Goal: Information Seeking & Learning: Check status

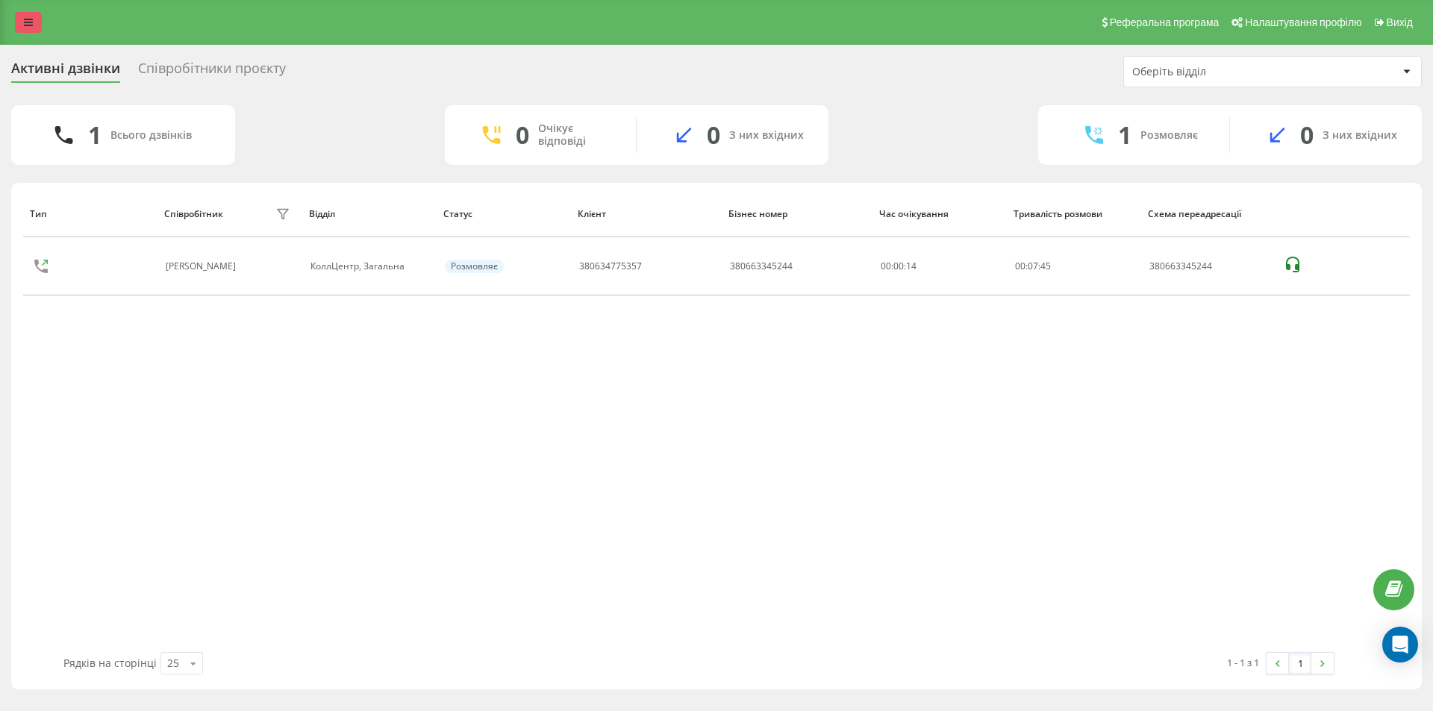
click at [20, 22] on link at bounding box center [28, 22] width 27 height 21
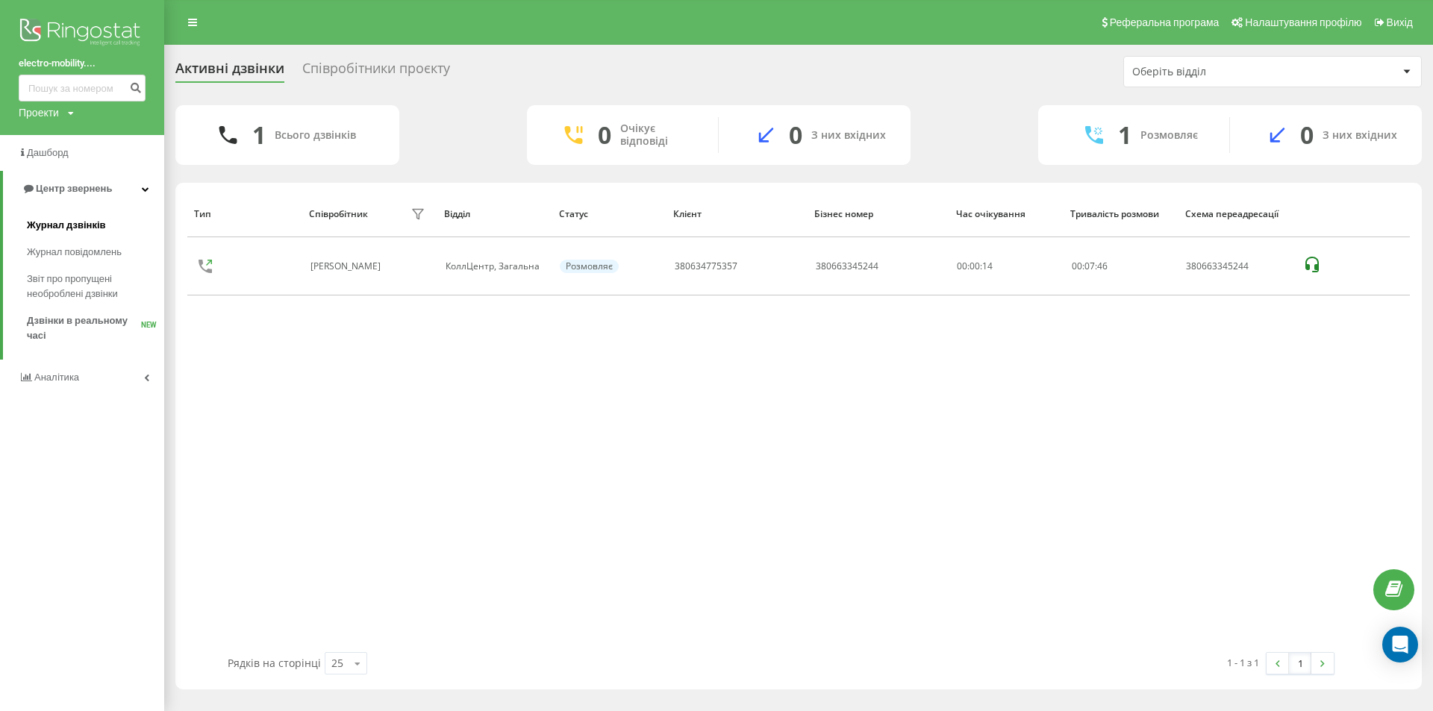
click at [52, 228] on span "Журнал дзвінків" at bounding box center [66, 225] width 79 height 15
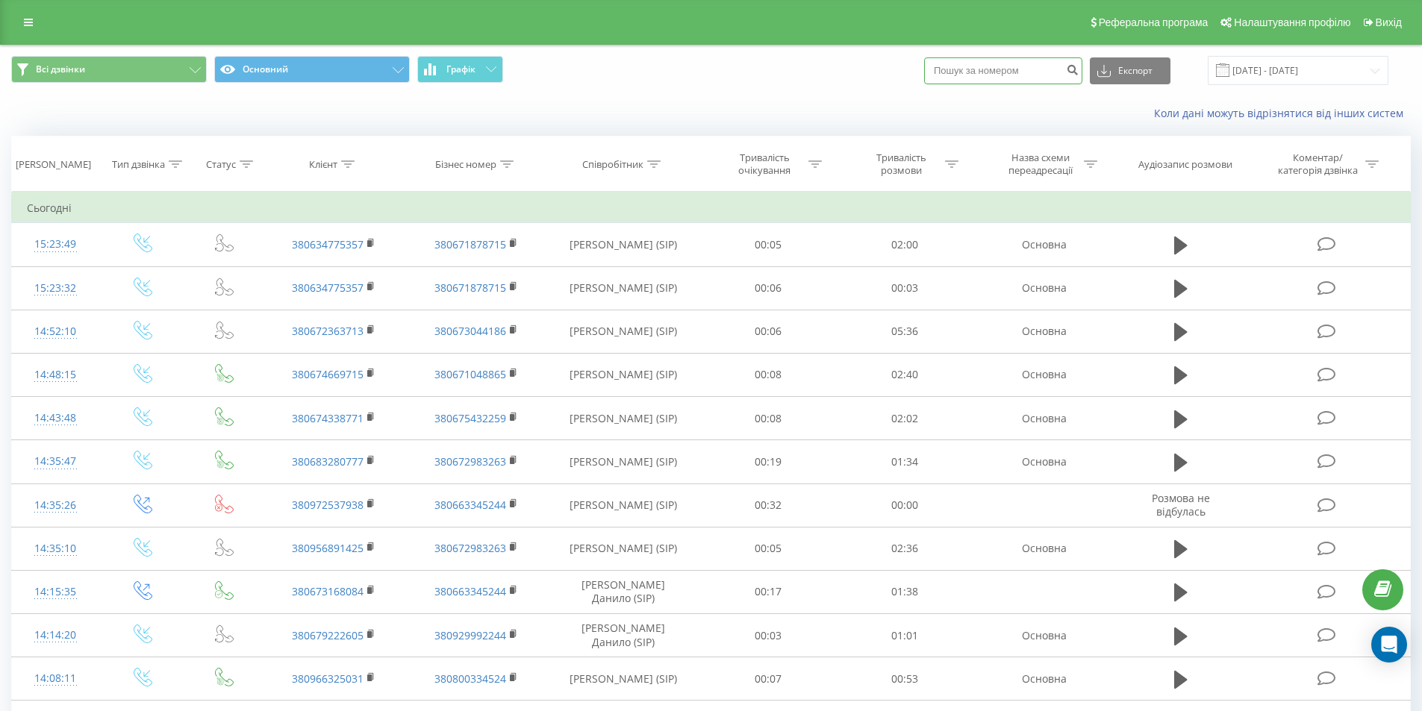
click at [994, 72] on input at bounding box center [1003, 70] width 158 height 27
paste input "380682804837"
type input "380682804837"
click at [1078, 71] on icon "submit" at bounding box center [1072, 67] width 13 height 9
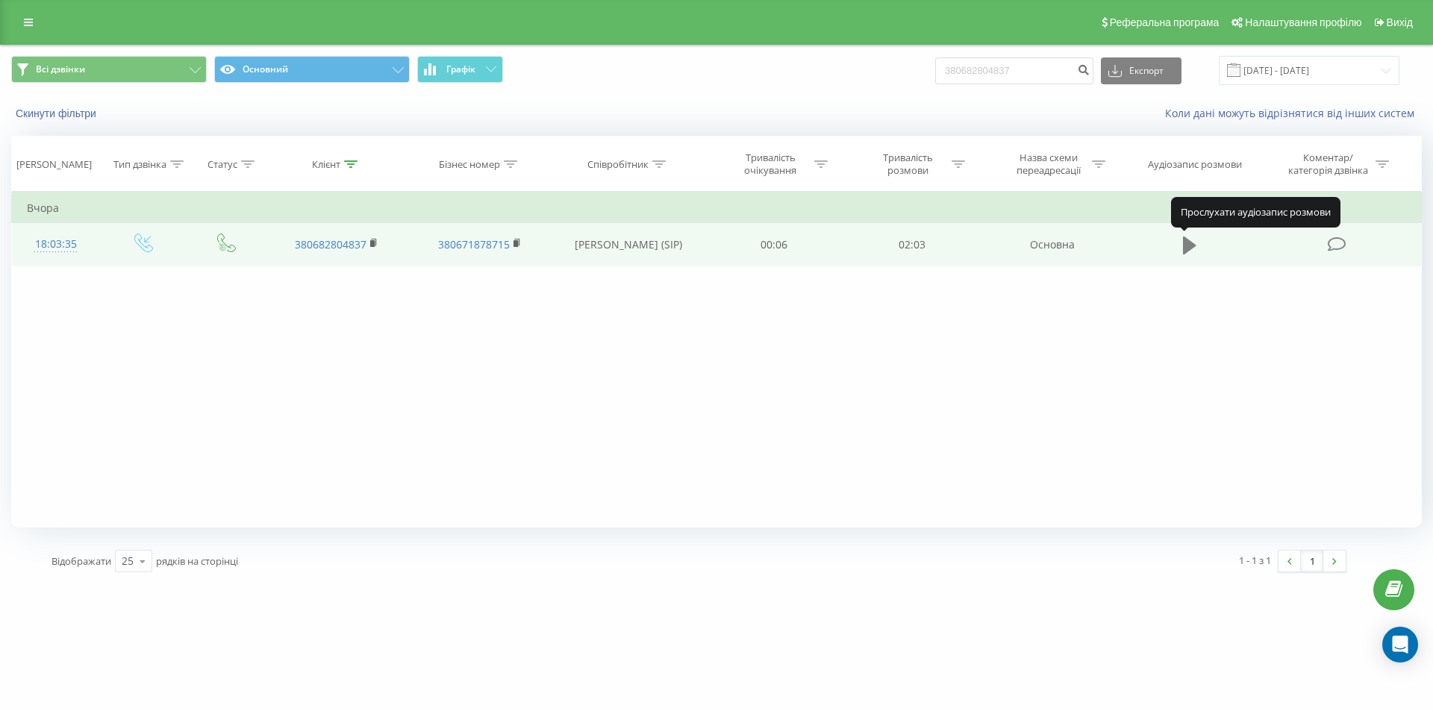
click at [1197, 242] on button at bounding box center [1189, 245] width 22 height 22
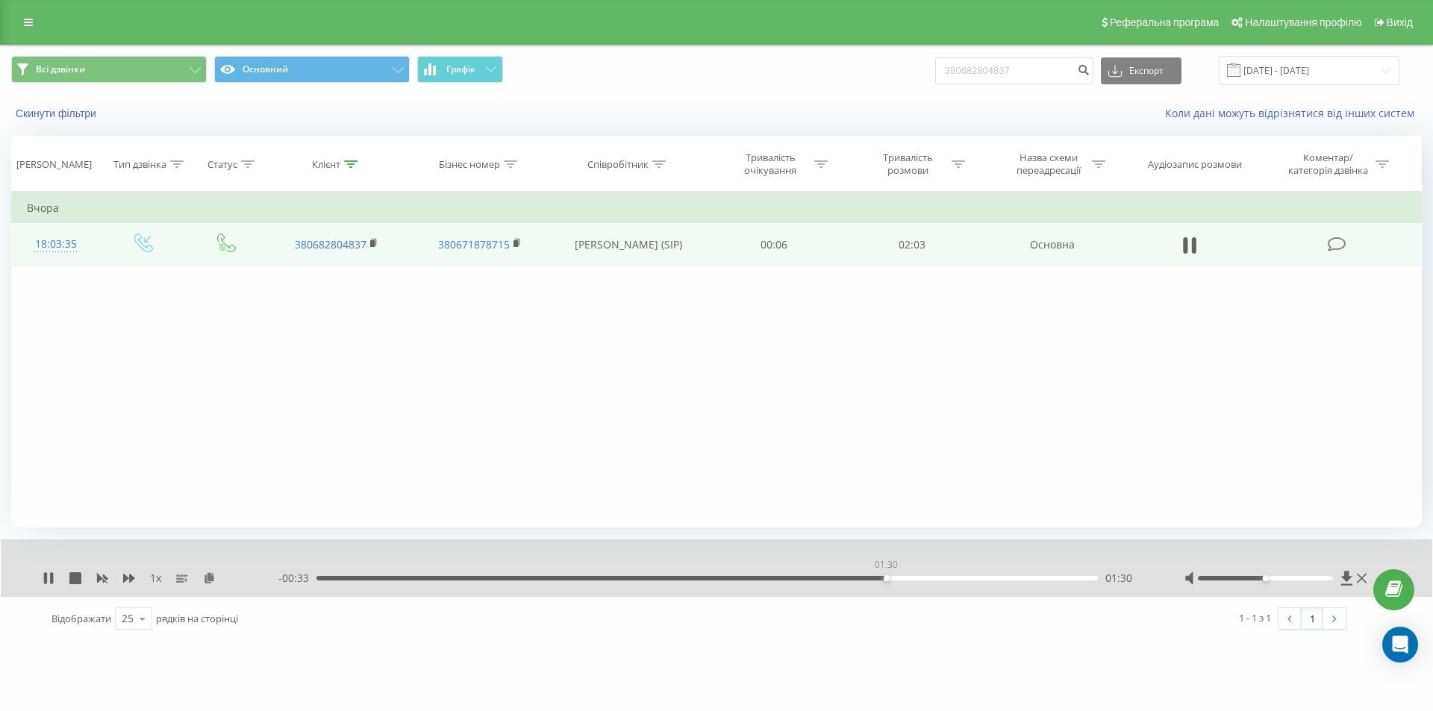
click at [886, 579] on div "01:30" at bounding box center [706, 578] width 781 height 4
click at [869, 578] on div "01:32" at bounding box center [706, 578] width 781 height 4
click at [48, 579] on icon at bounding box center [49, 578] width 12 height 12
click at [52, 580] on icon at bounding box center [49, 578] width 12 height 12
click at [52, 580] on icon at bounding box center [51, 578] width 3 height 12
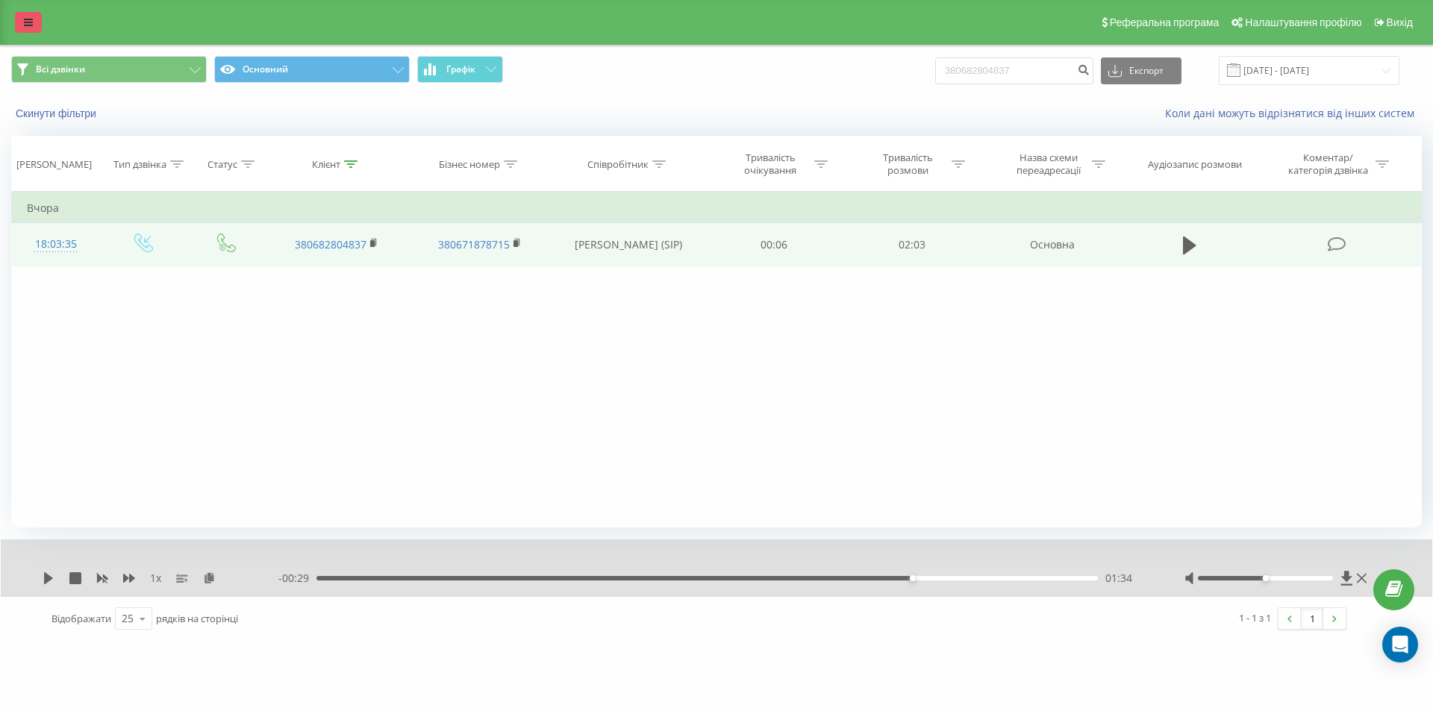
click at [25, 26] on icon at bounding box center [28, 22] width 9 height 10
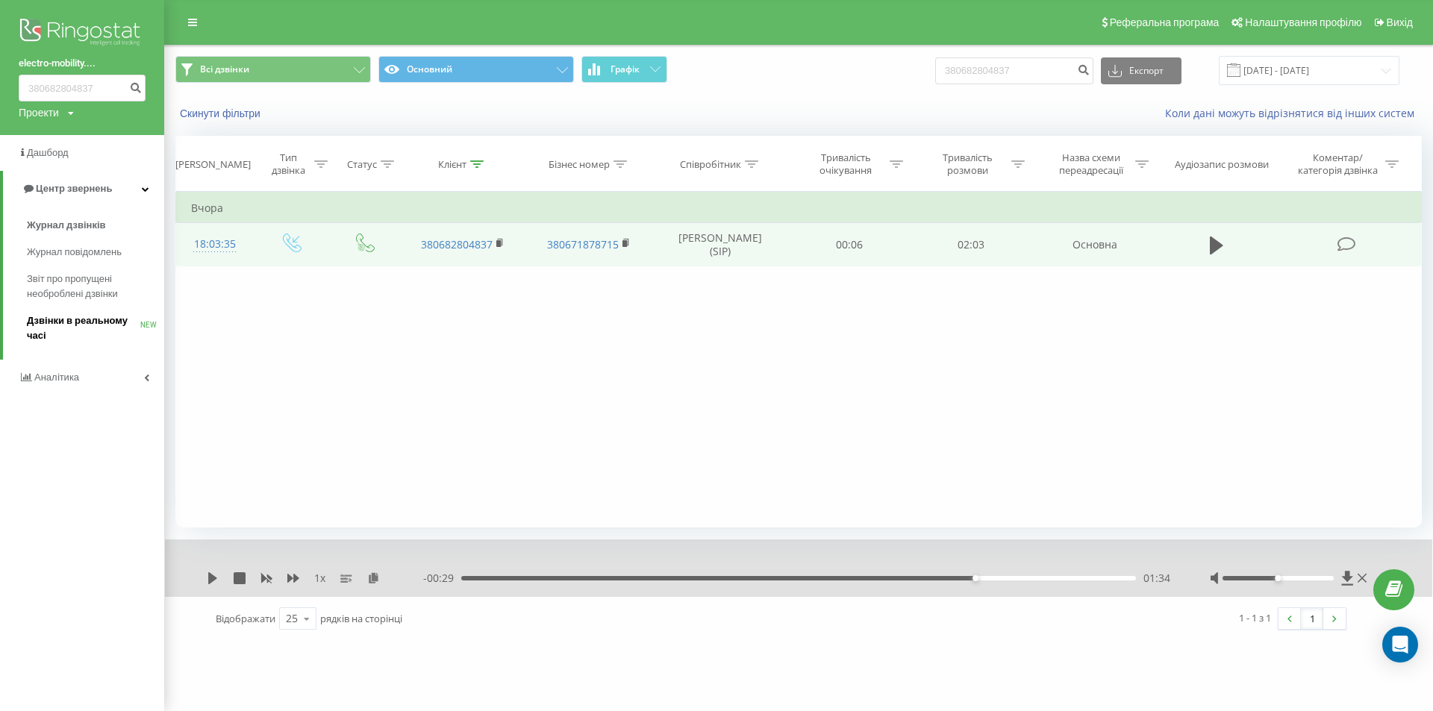
click at [87, 327] on span "Дзвінки в реальному часі" at bounding box center [83, 328] width 113 height 30
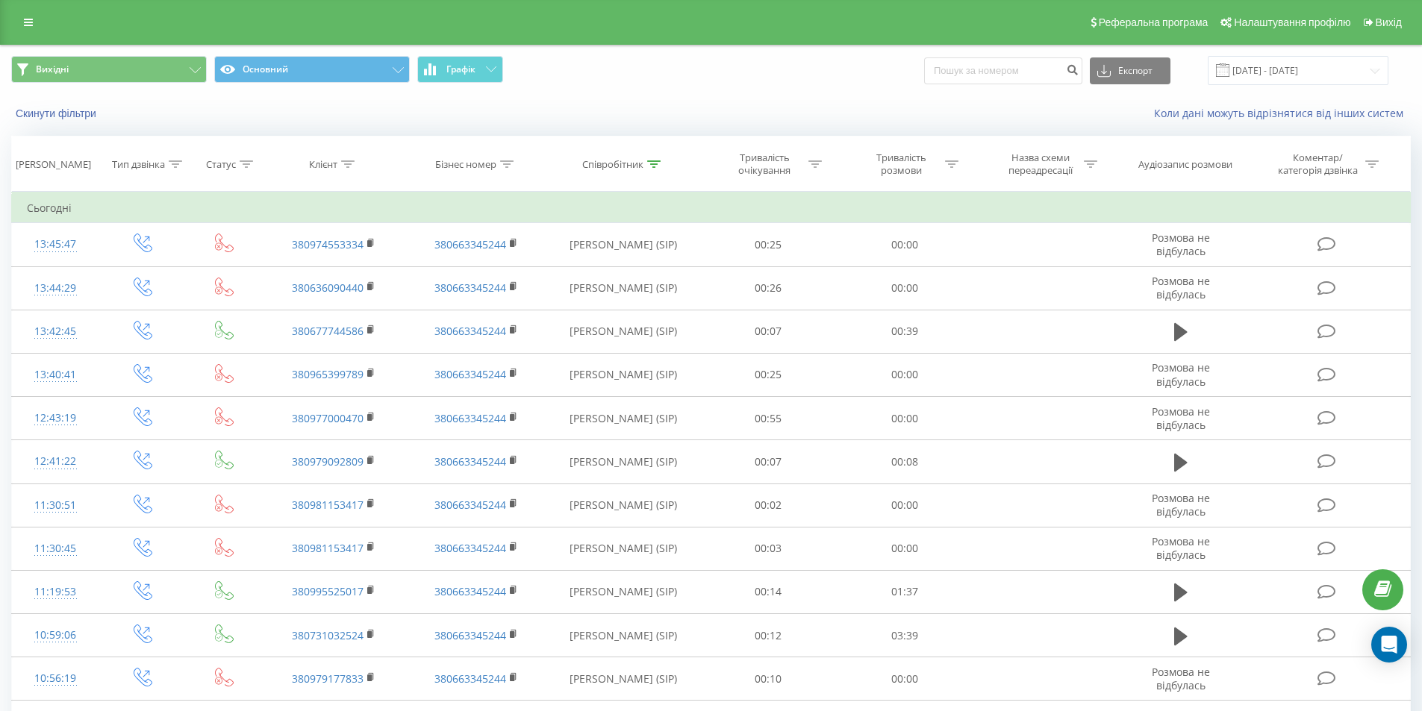
click at [460, 77] on button "Графік" at bounding box center [460, 69] width 86 height 27
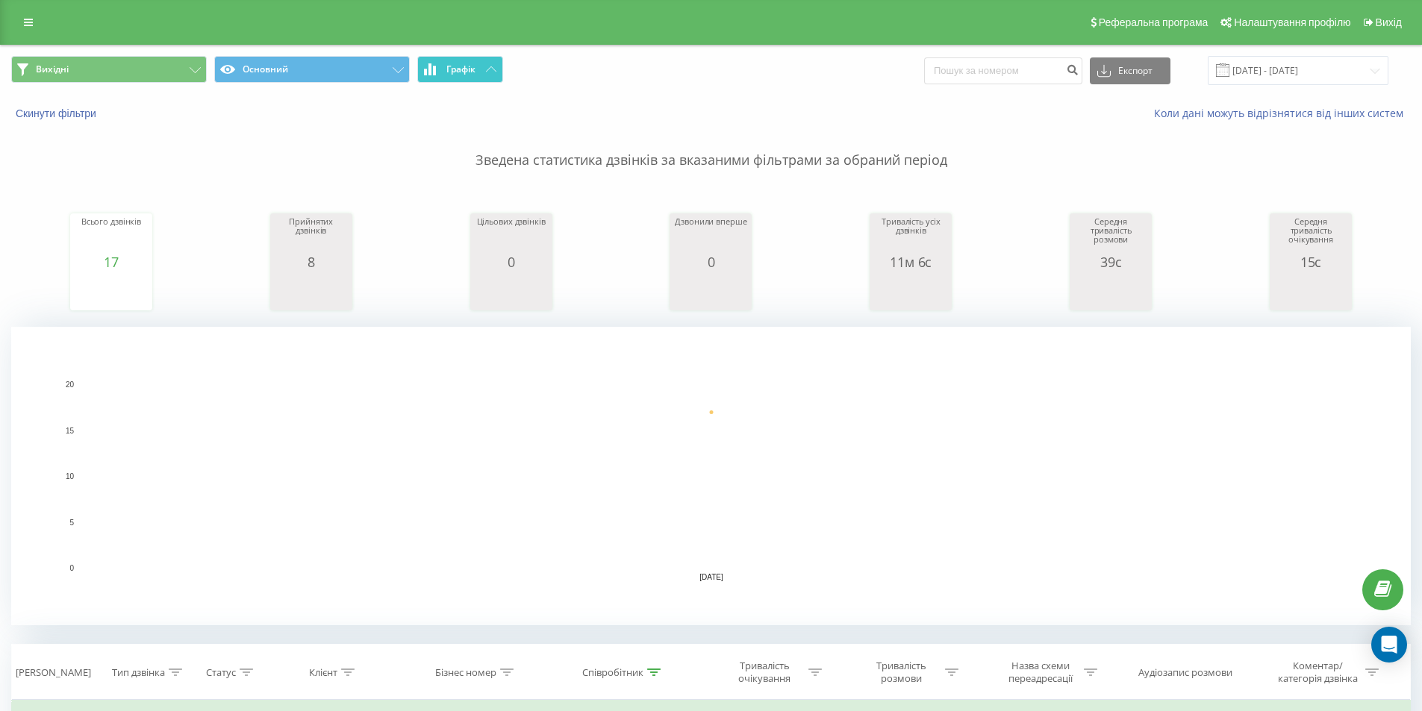
click at [460, 77] on button "Графік" at bounding box center [460, 69] width 86 height 27
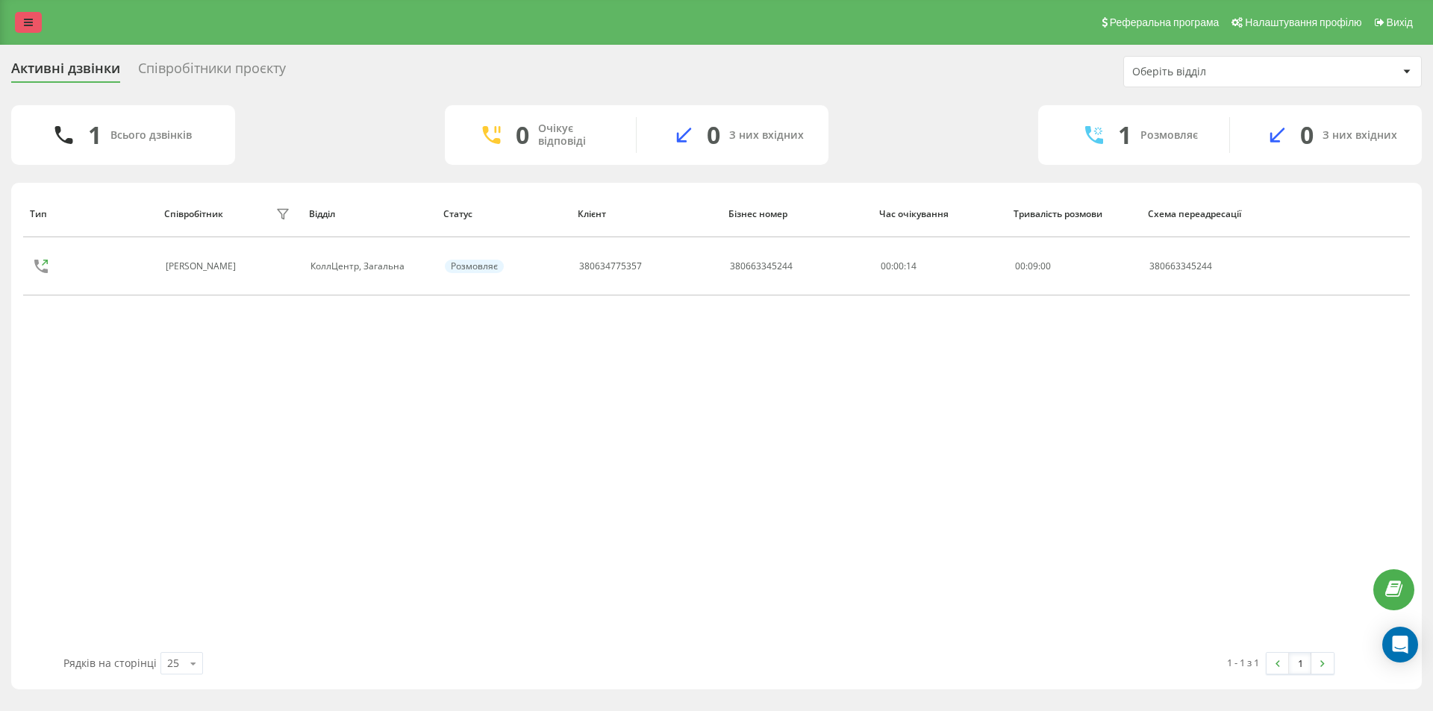
click at [25, 28] on link at bounding box center [28, 22] width 27 height 21
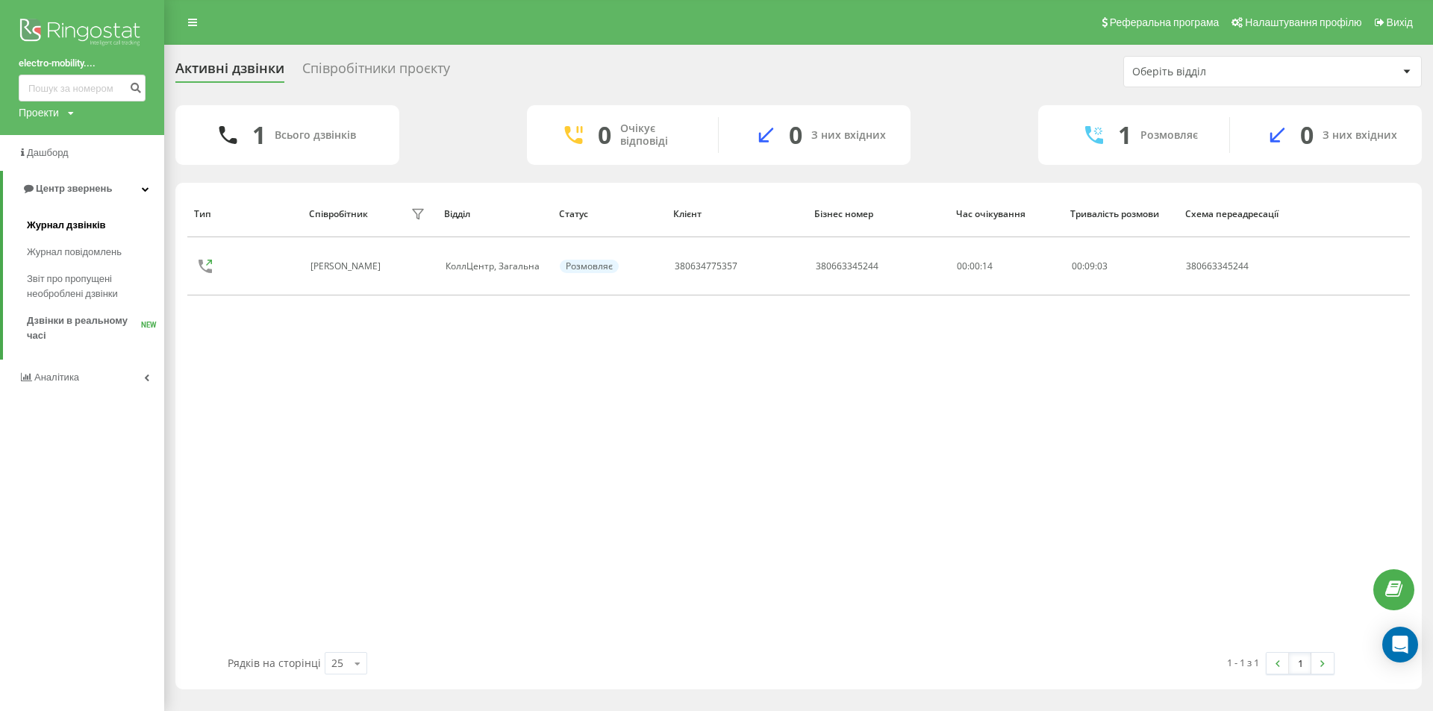
click at [62, 226] on span "Журнал дзвінків" at bounding box center [66, 225] width 79 height 15
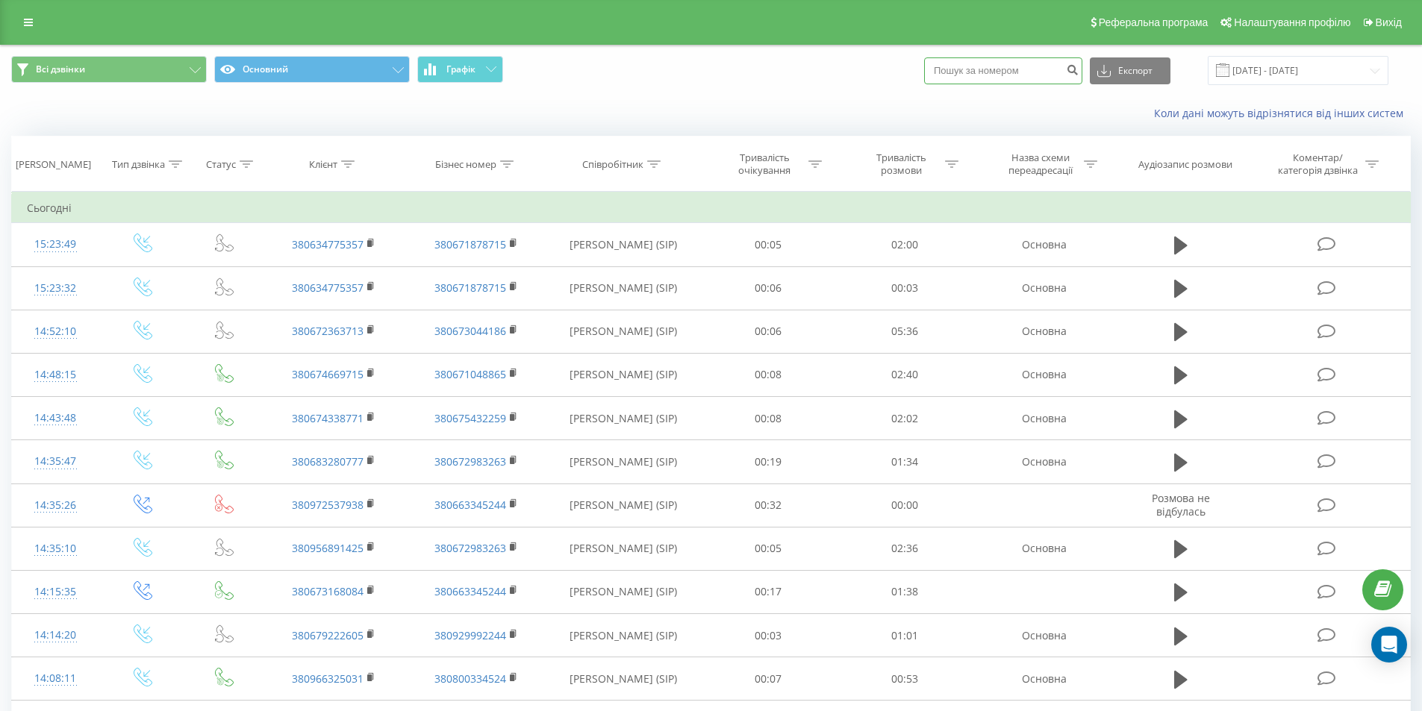
click at [1022, 69] on input at bounding box center [1003, 70] width 158 height 27
paste input "380506936238"
type input "380506936238"
click at [1082, 76] on button "submit" at bounding box center [1072, 70] width 20 height 27
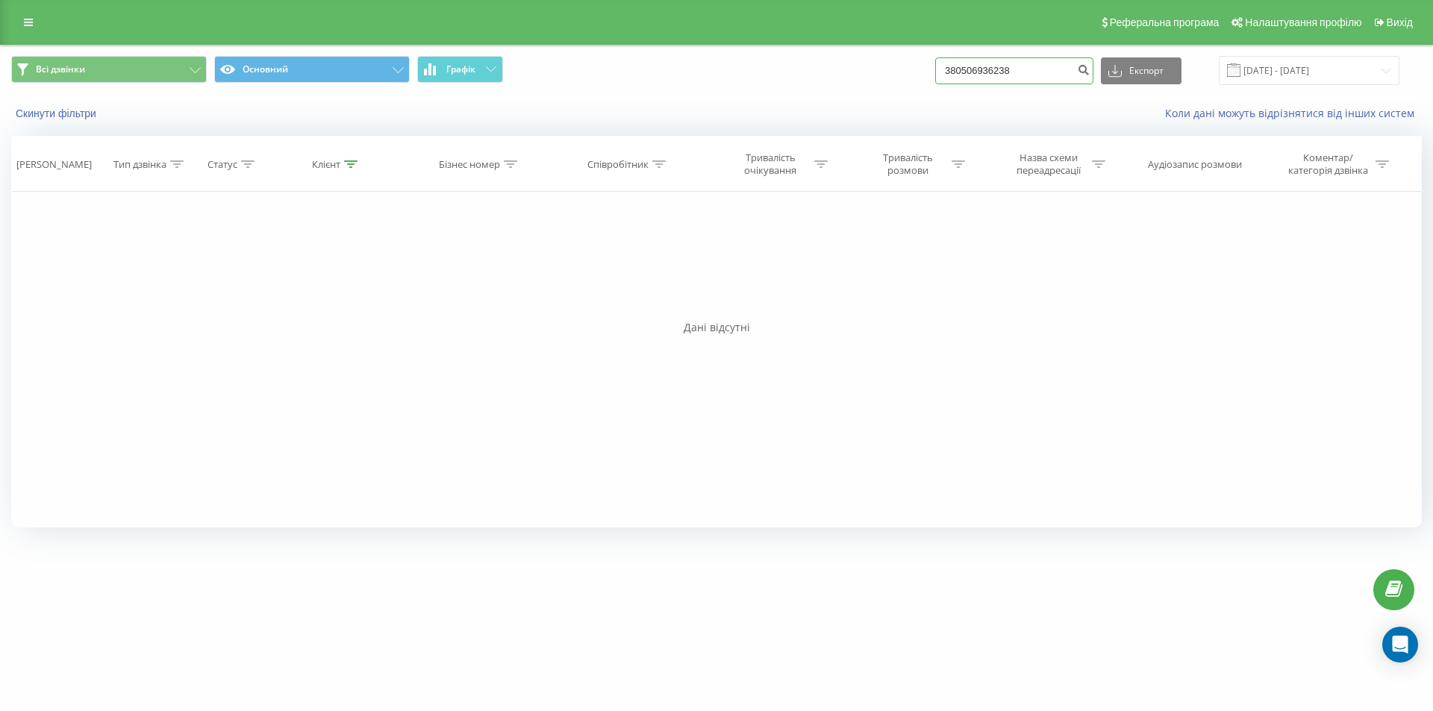
drag, startPoint x: 1034, startPoint y: 76, endPoint x: 912, endPoint y: 73, distance: 121.7
click at [912, 73] on div "Всі дзвінки Основний Графік 380506936238 Експорт .csv .xls .xlsx 21.06.2025 - 2…" at bounding box center [716, 70] width 1410 height 29
paste input "682804837"
type input "380682804837"
click at [1089, 71] on icon "submit" at bounding box center [1083, 67] width 13 height 9
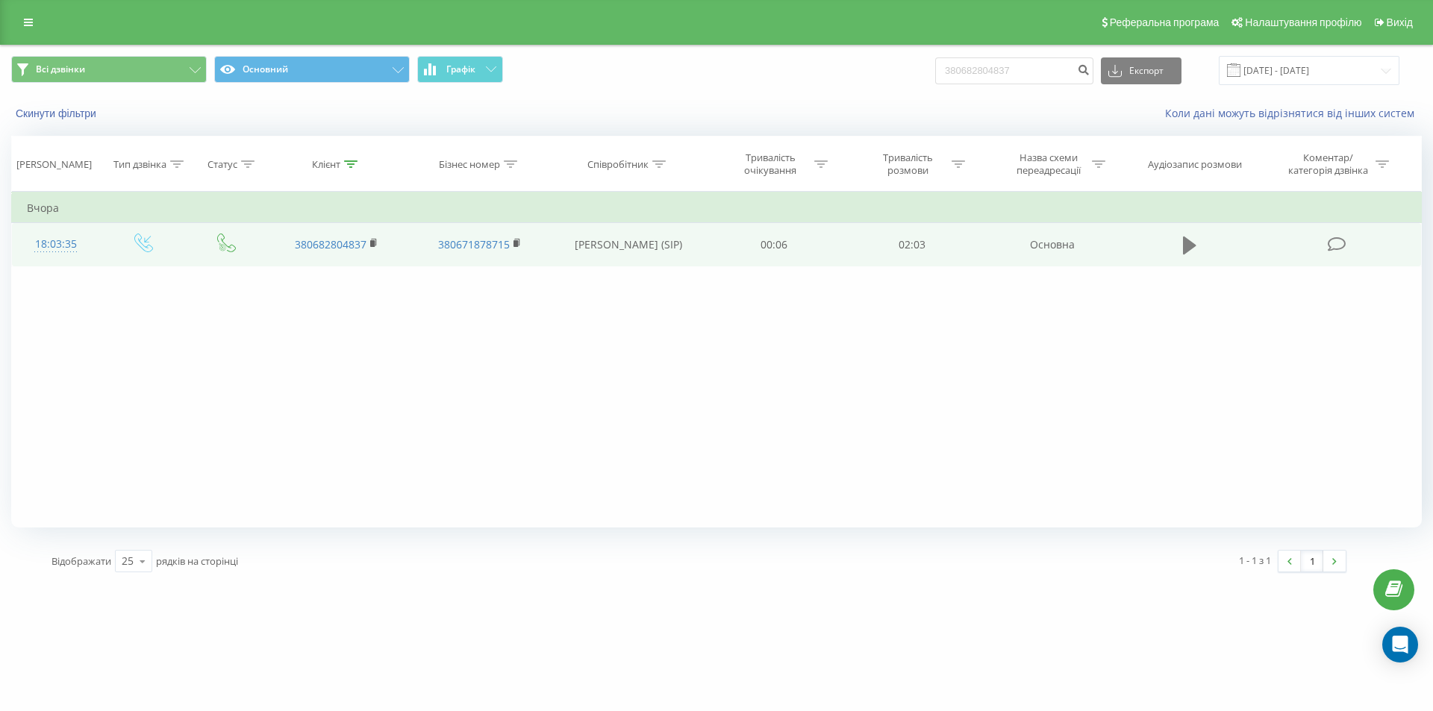
click at [1183, 240] on icon at bounding box center [1189, 245] width 13 height 21
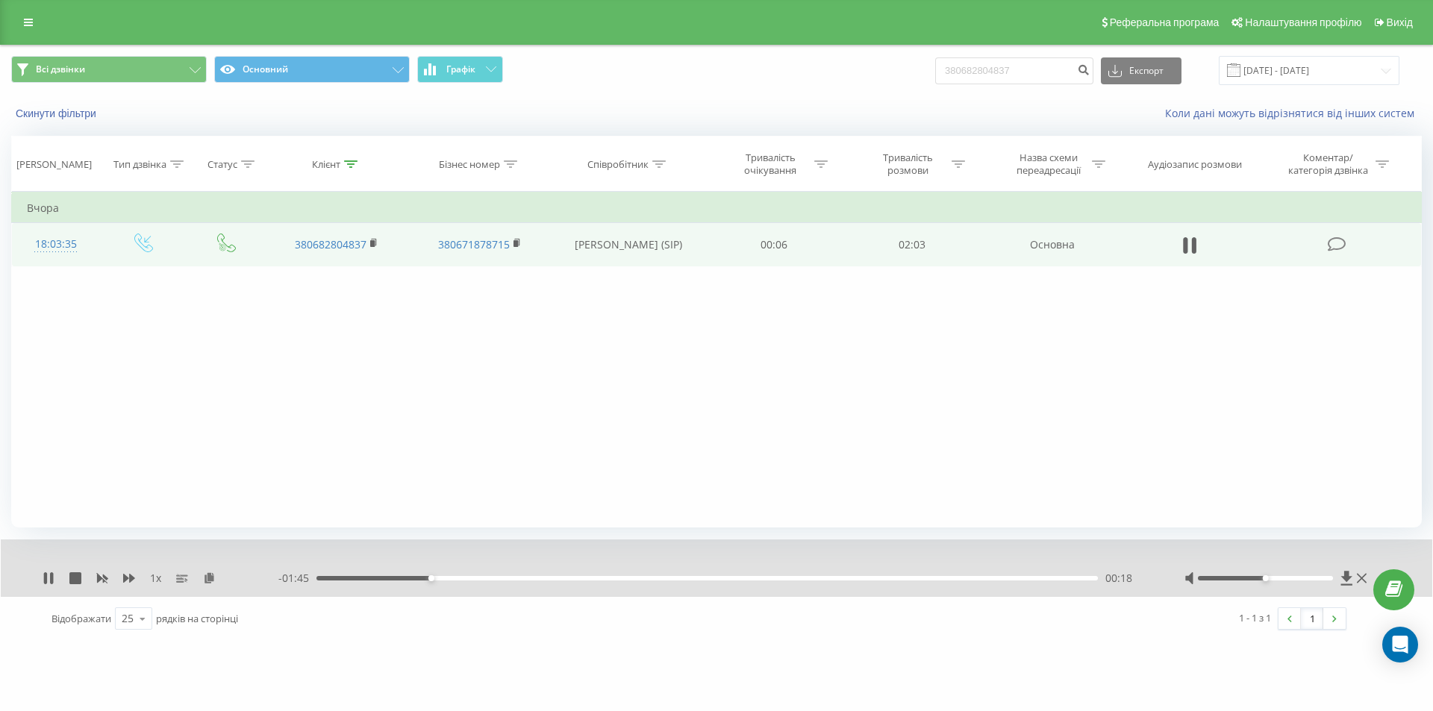
click at [448, 578] on div "00:18" at bounding box center [706, 578] width 781 height 4
click at [475, 579] on div "00:22" at bounding box center [706, 578] width 781 height 4
click at [499, 578] on div "00:29" at bounding box center [706, 578] width 781 height 4
click at [522, 581] on div "00:30" at bounding box center [706, 578] width 781 height 4
click at [572, 579] on div "00:36" at bounding box center [706, 578] width 781 height 4
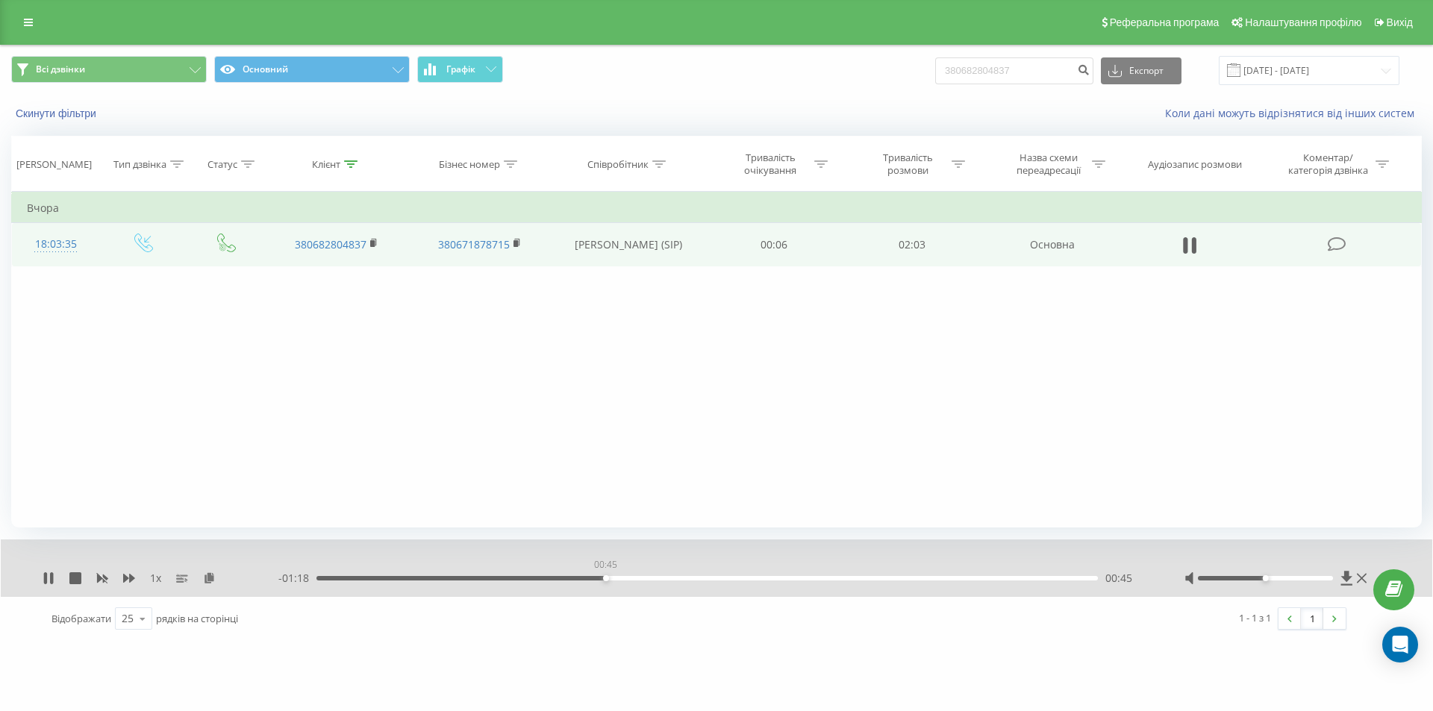
click at [605, 578] on div "00:45" at bounding box center [706, 578] width 781 height 4
click at [631, 579] on div "00:50" at bounding box center [706, 578] width 781 height 4
click at [663, 579] on div "00:55" at bounding box center [706, 578] width 781 height 4
click at [703, 579] on div "00:56" at bounding box center [706, 578] width 781 height 4
click at [814, 579] on div "01:19" at bounding box center [706, 578] width 781 height 4
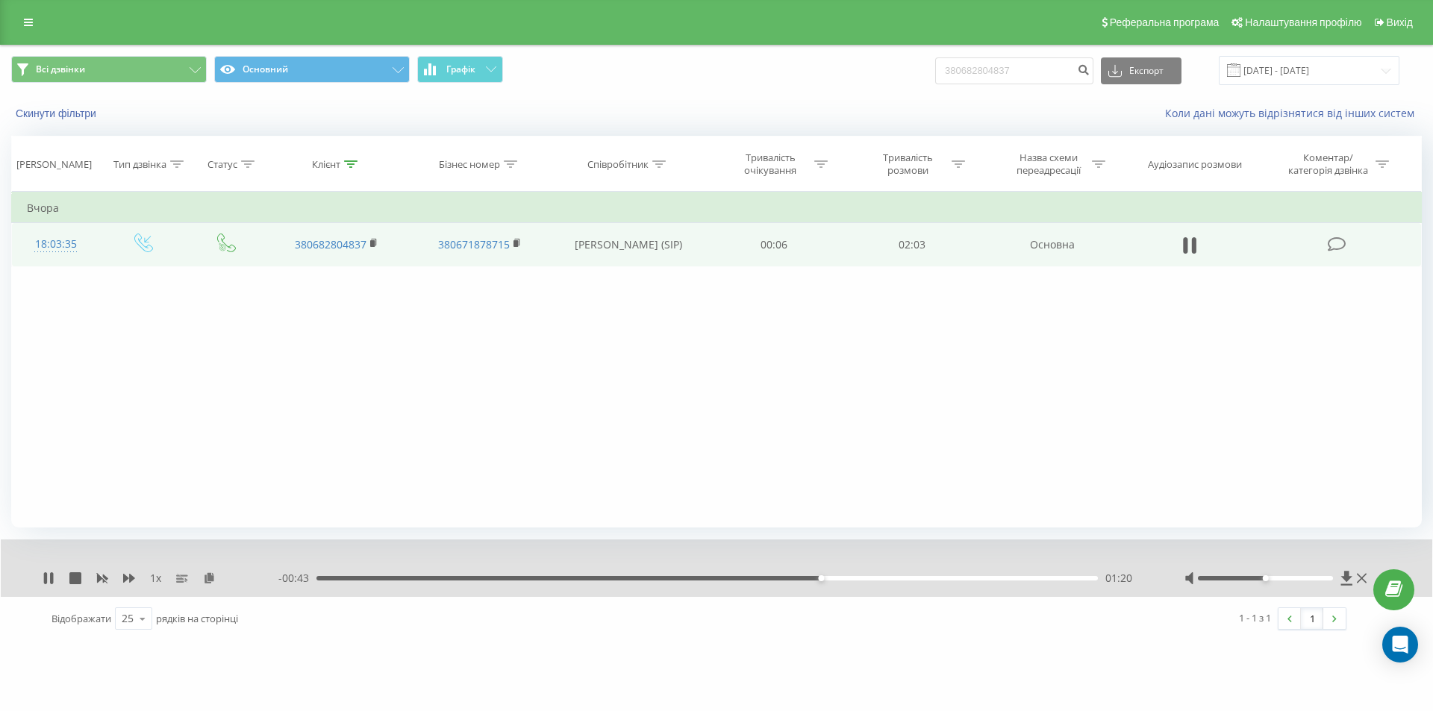
click at [854, 579] on div "01:20" at bounding box center [706, 578] width 781 height 4
click at [881, 579] on div "01:29" at bounding box center [706, 578] width 781 height 4
click at [903, 579] on div "01:30" at bounding box center [706, 578] width 781 height 4
click at [931, 580] on div "01:37" at bounding box center [706, 578] width 781 height 4
click at [957, 579] on div "01:41" at bounding box center [706, 578] width 781 height 4
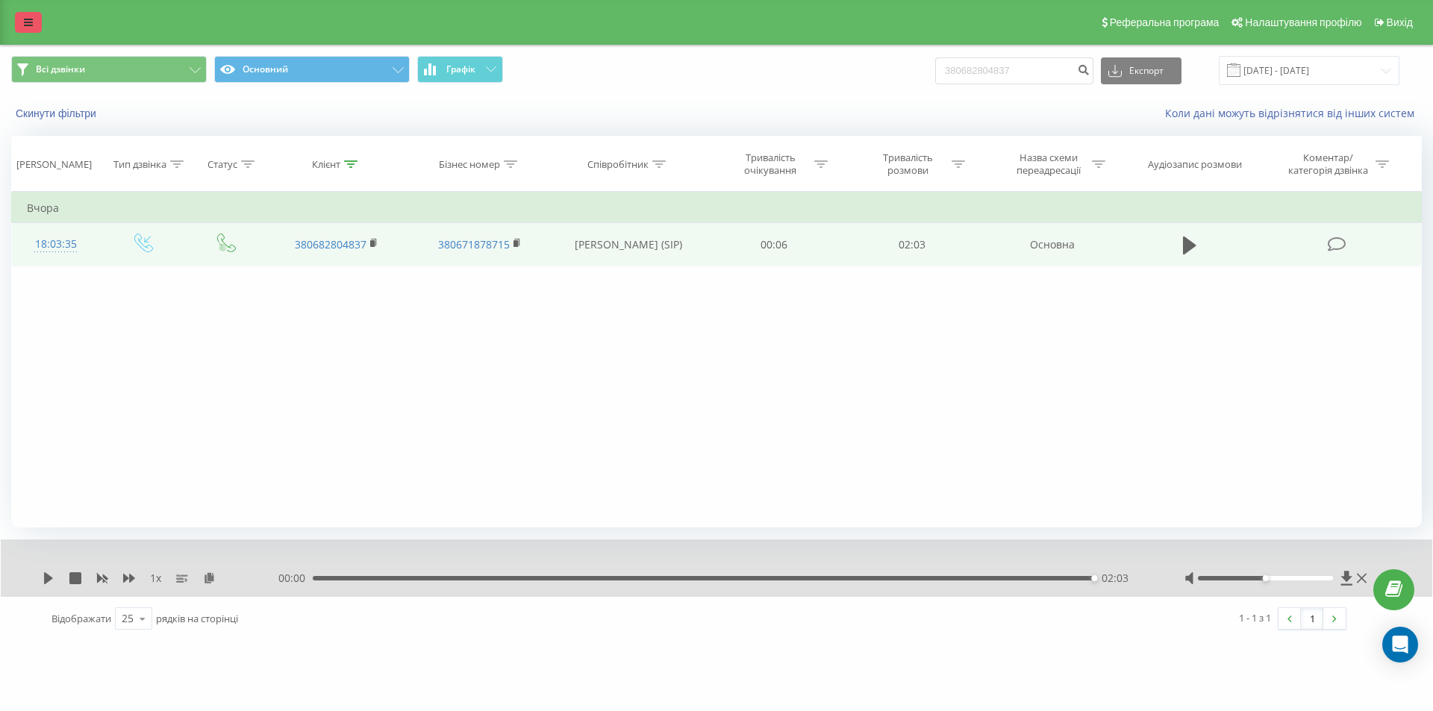
click at [21, 13] on link at bounding box center [28, 22] width 27 height 21
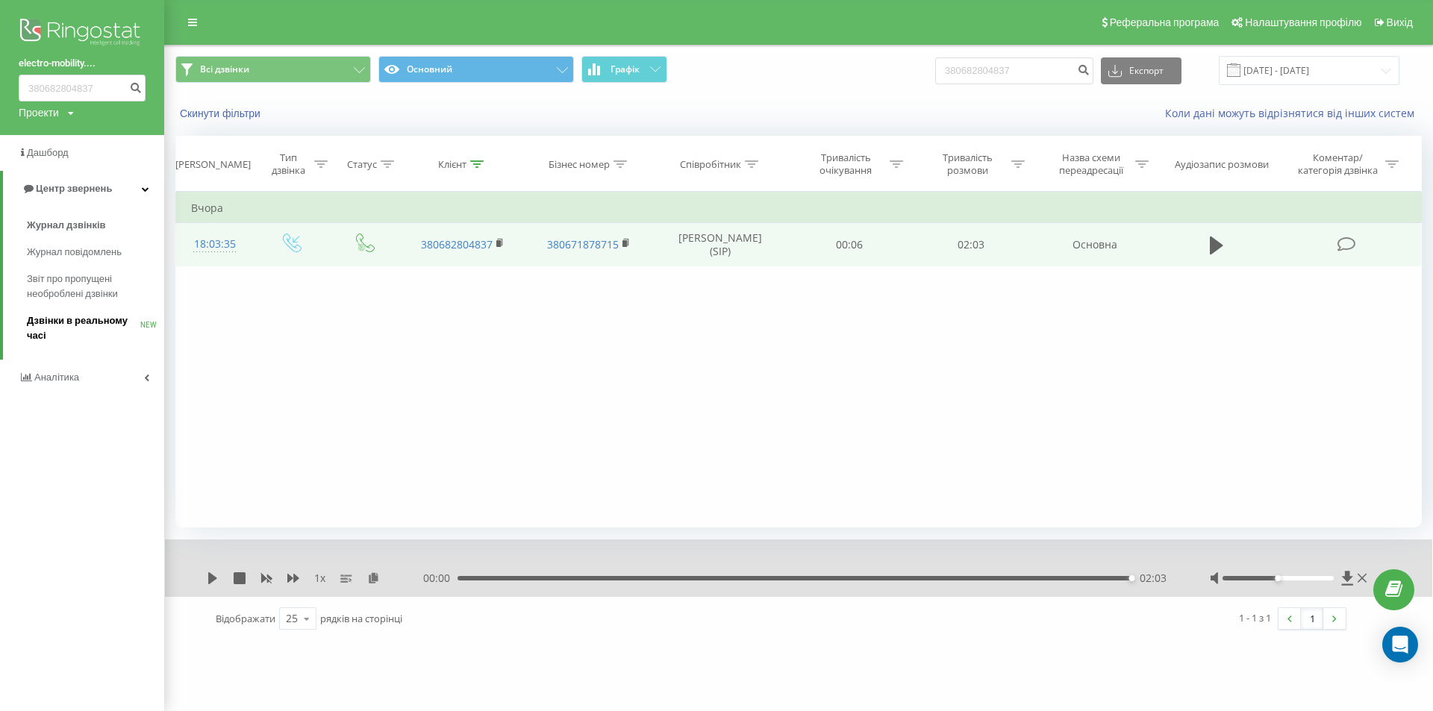
click at [72, 330] on span "Дзвінки в реальному часі" at bounding box center [83, 328] width 113 height 30
